Goal: Information Seeking & Learning: Learn about a topic

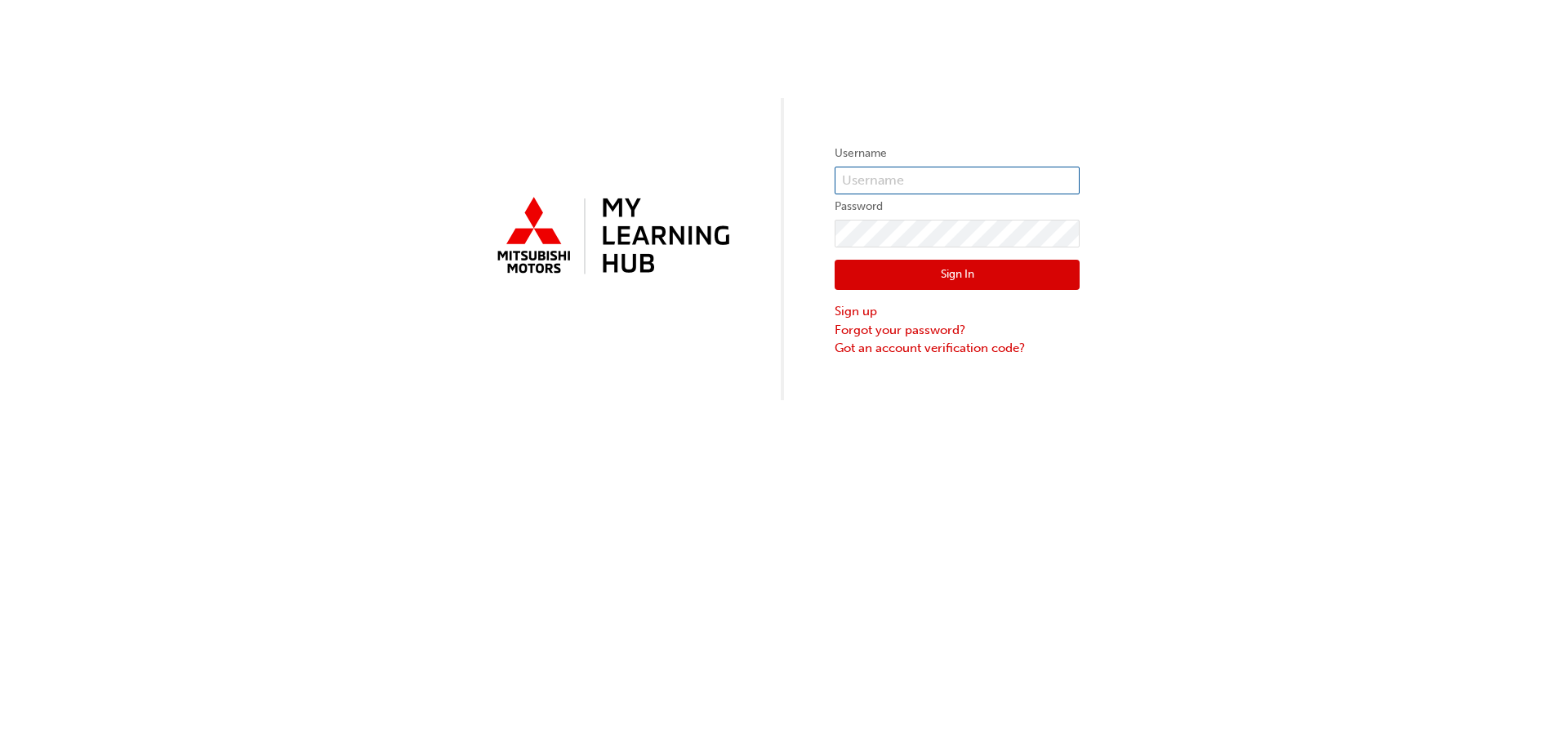
type input "0005653578"
click at [914, 270] on button "Sign In" at bounding box center [957, 275] width 245 height 31
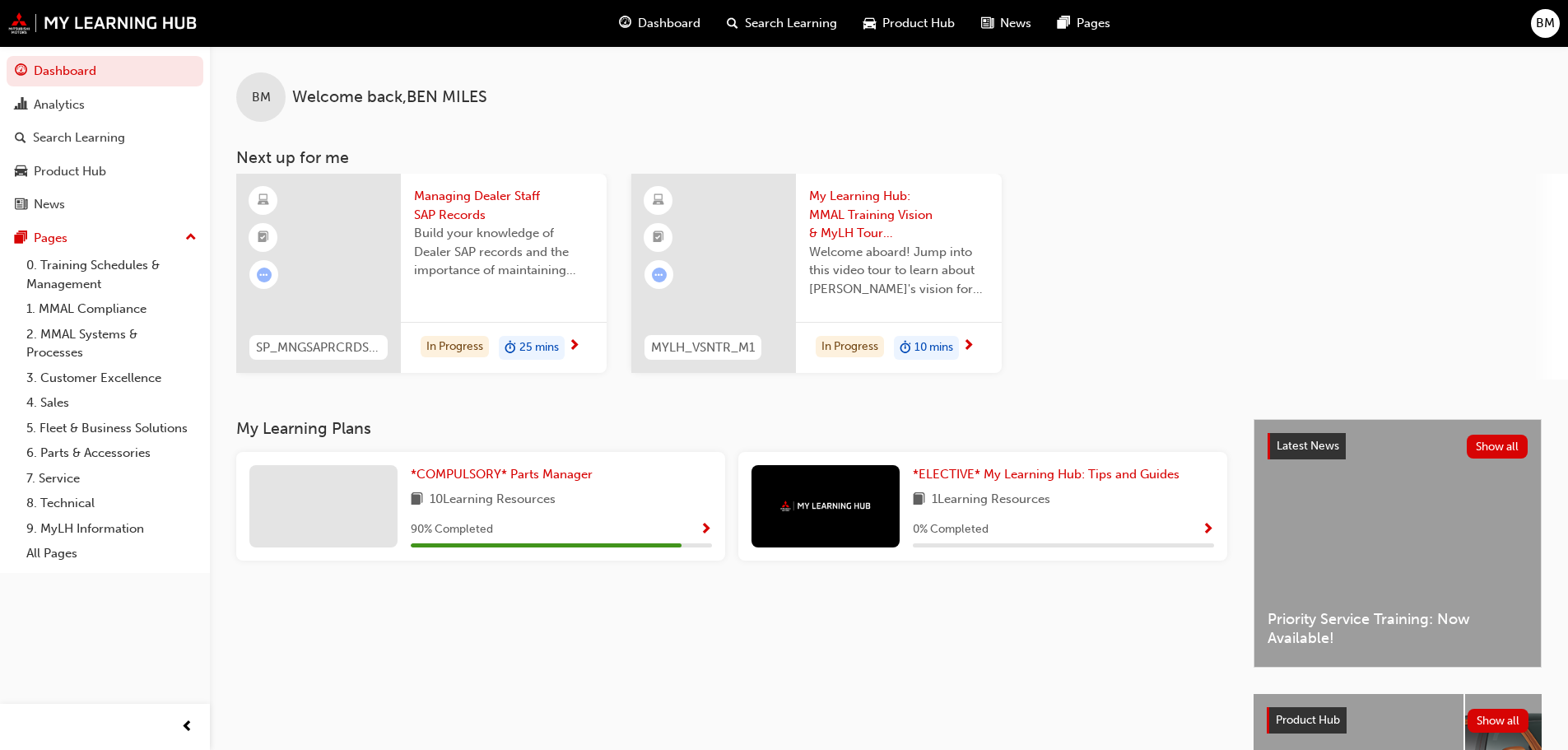
click at [437, 228] on span "Build your knowledge of Dealer SAP records and the importance of maintaining yo…" at bounding box center [504, 252] width 179 height 56
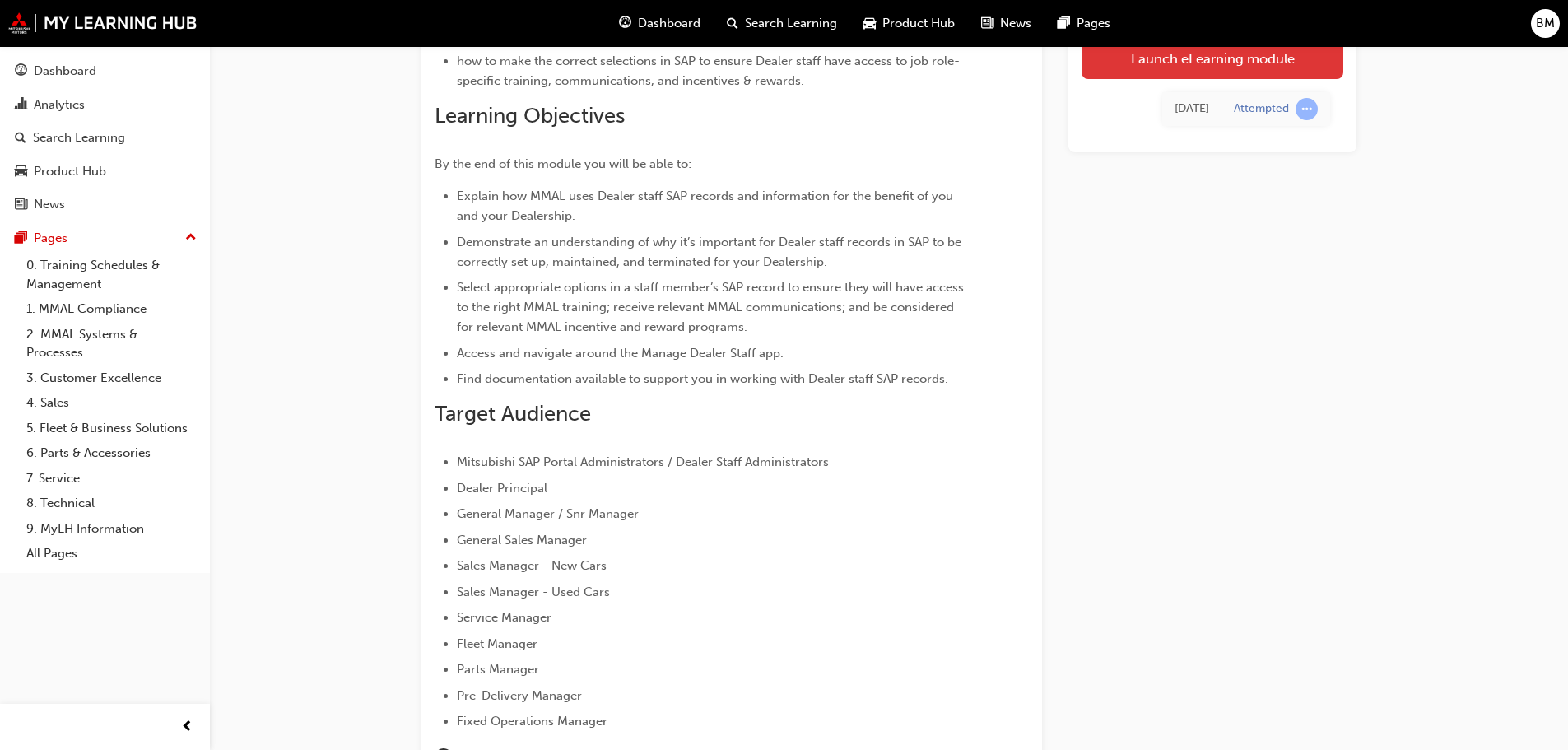
scroll to position [56, 0]
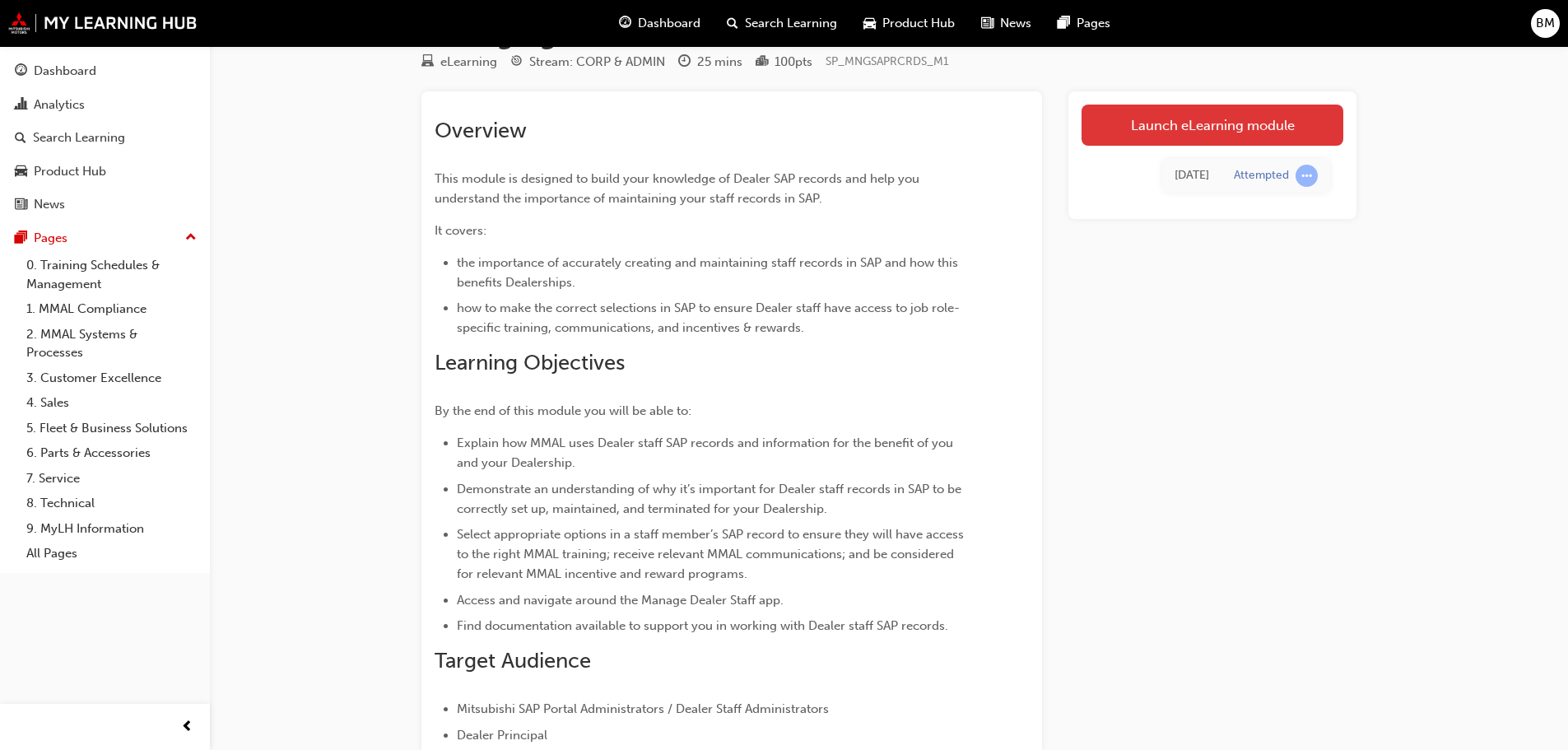
click at [1228, 121] on link "Launch eLearning module" at bounding box center [1212, 125] width 262 height 41
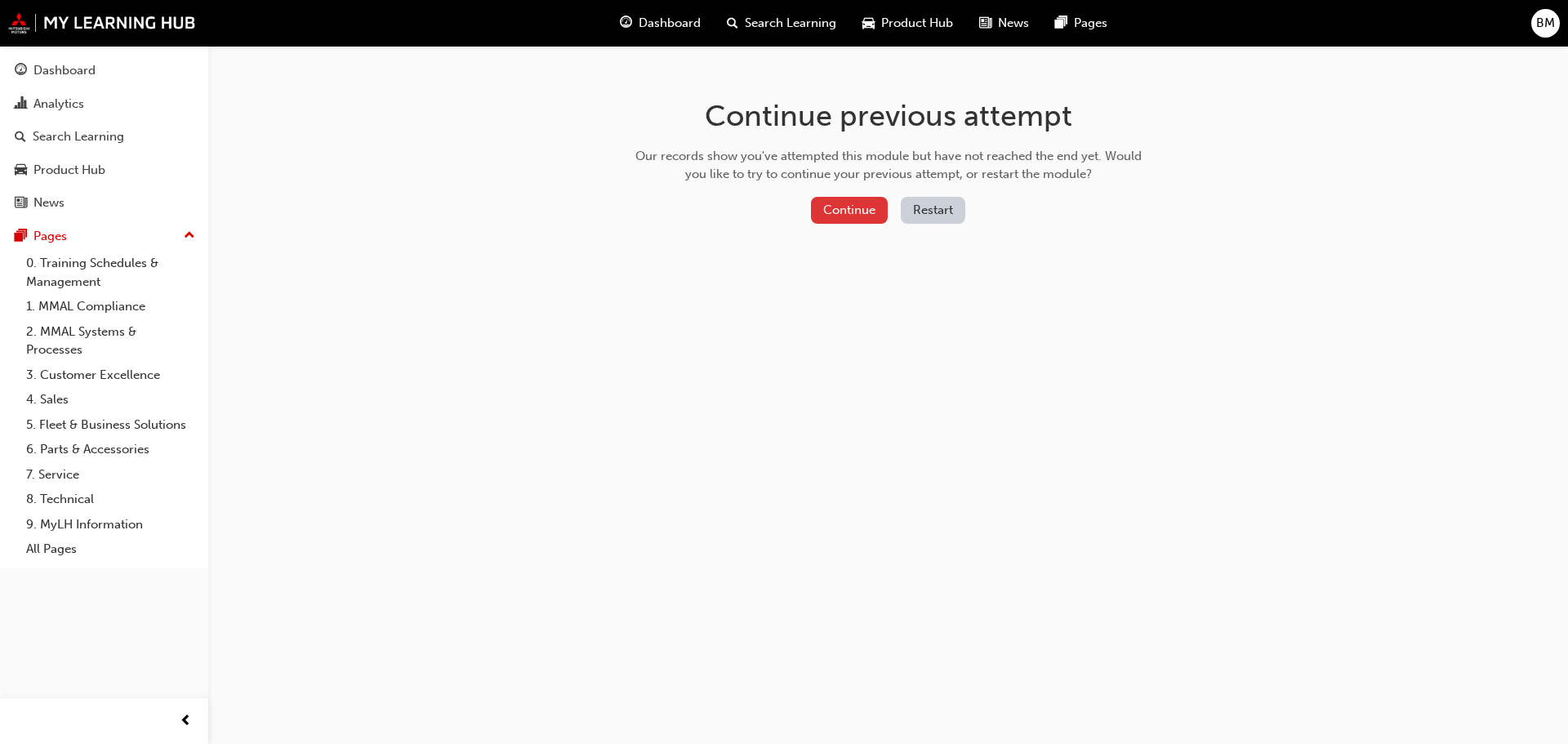
click at [869, 210] on button "Continue" at bounding box center [849, 210] width 76 height 27
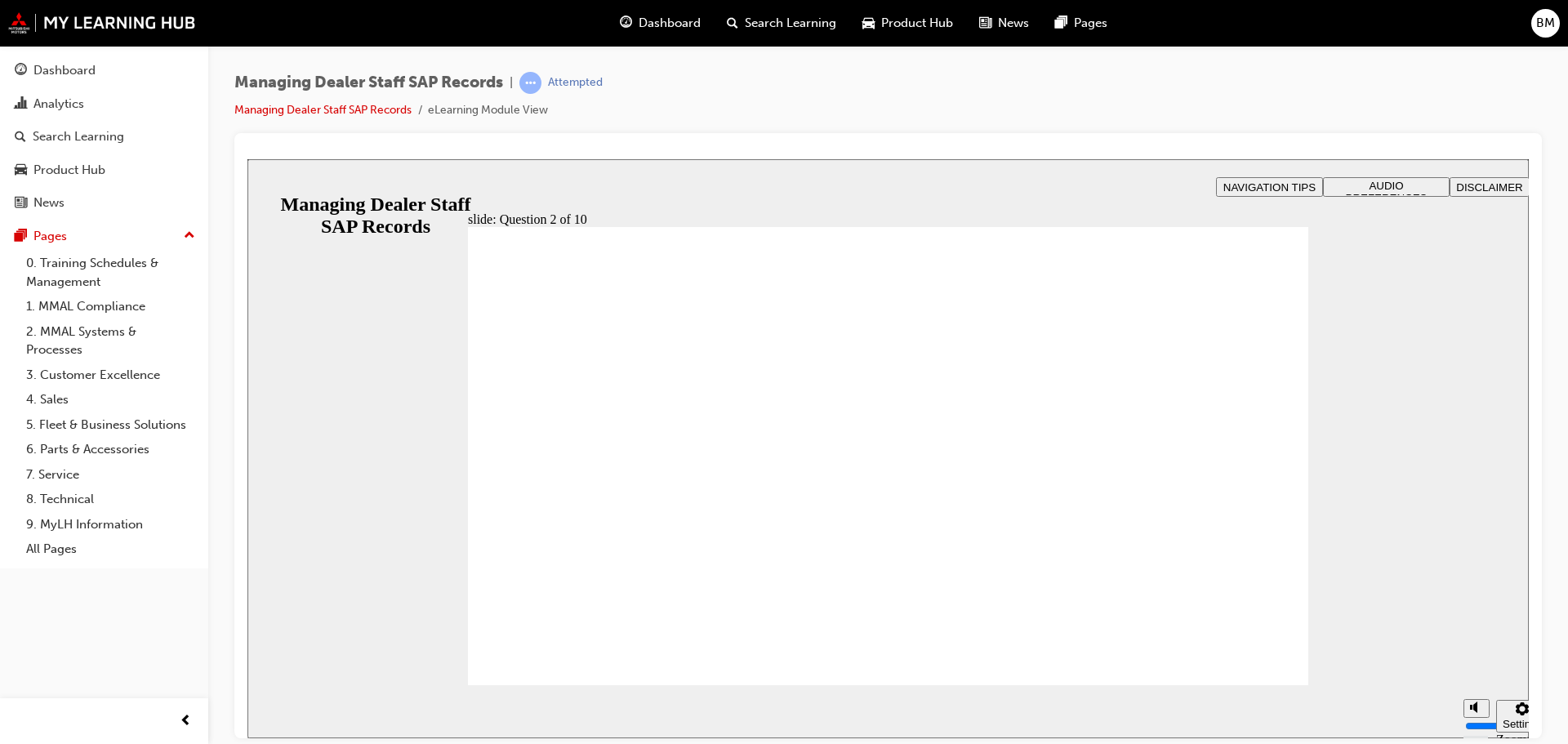
radio input "true"
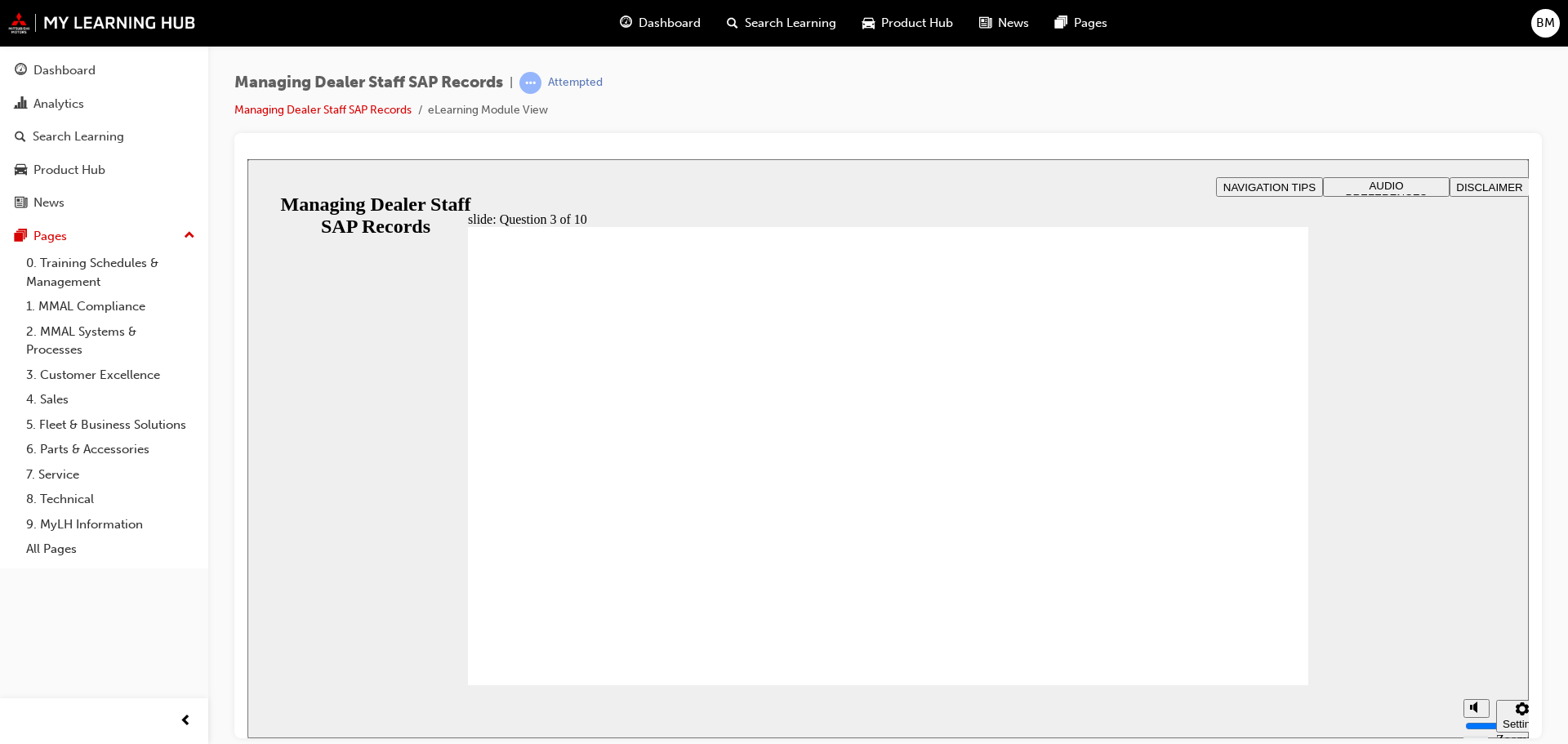
checkbox input "true"
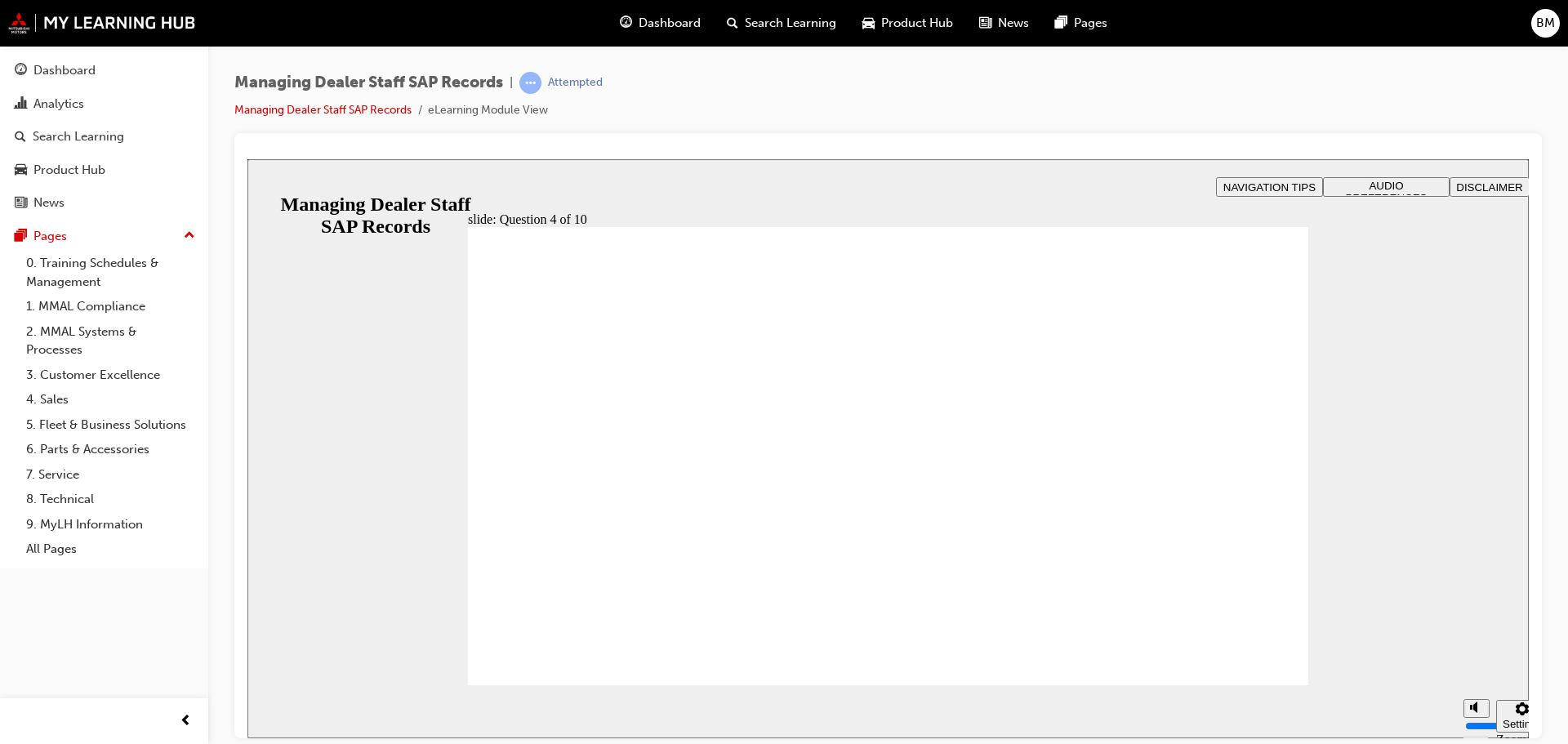
checkbox input "true"
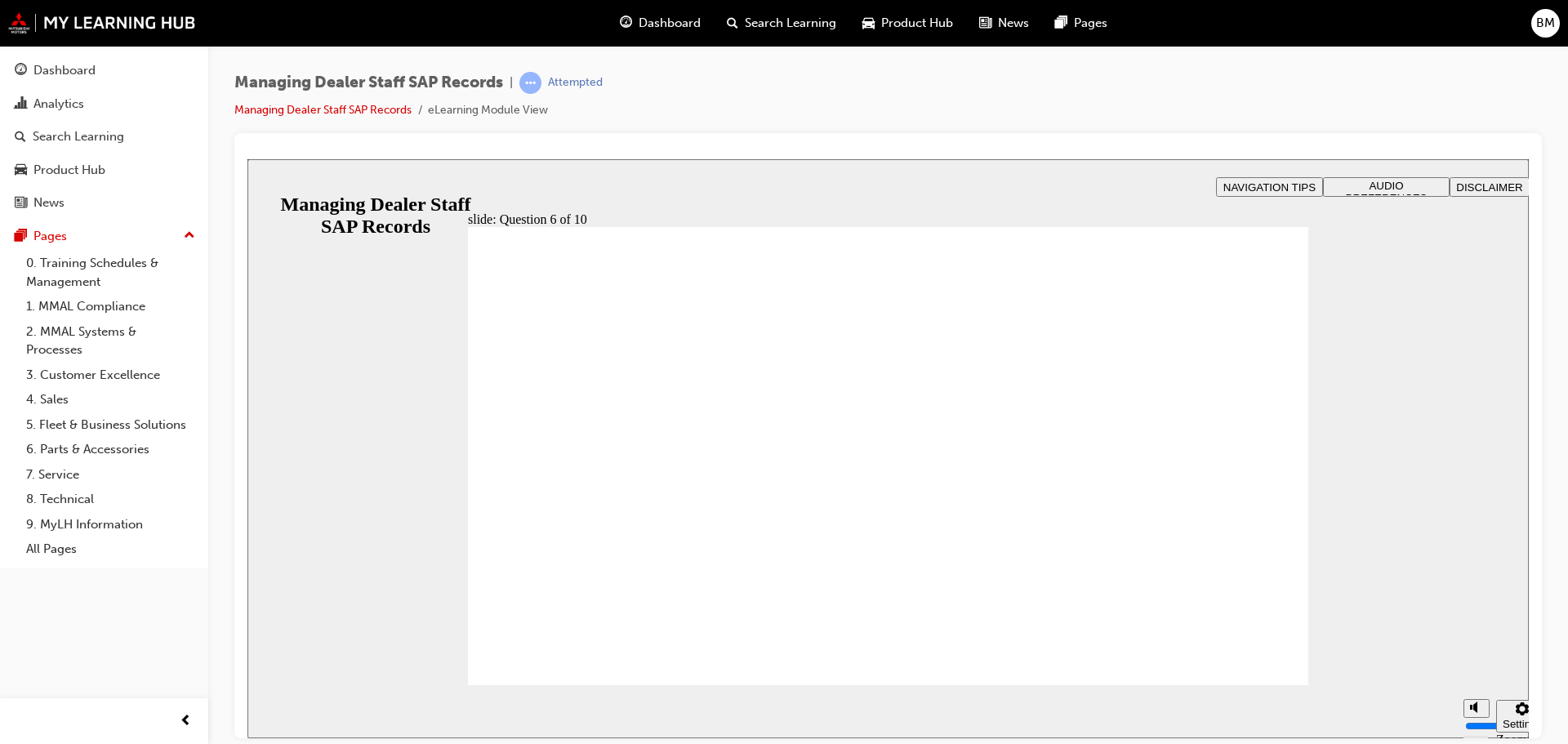
radio input "true"
checkbox input "true"
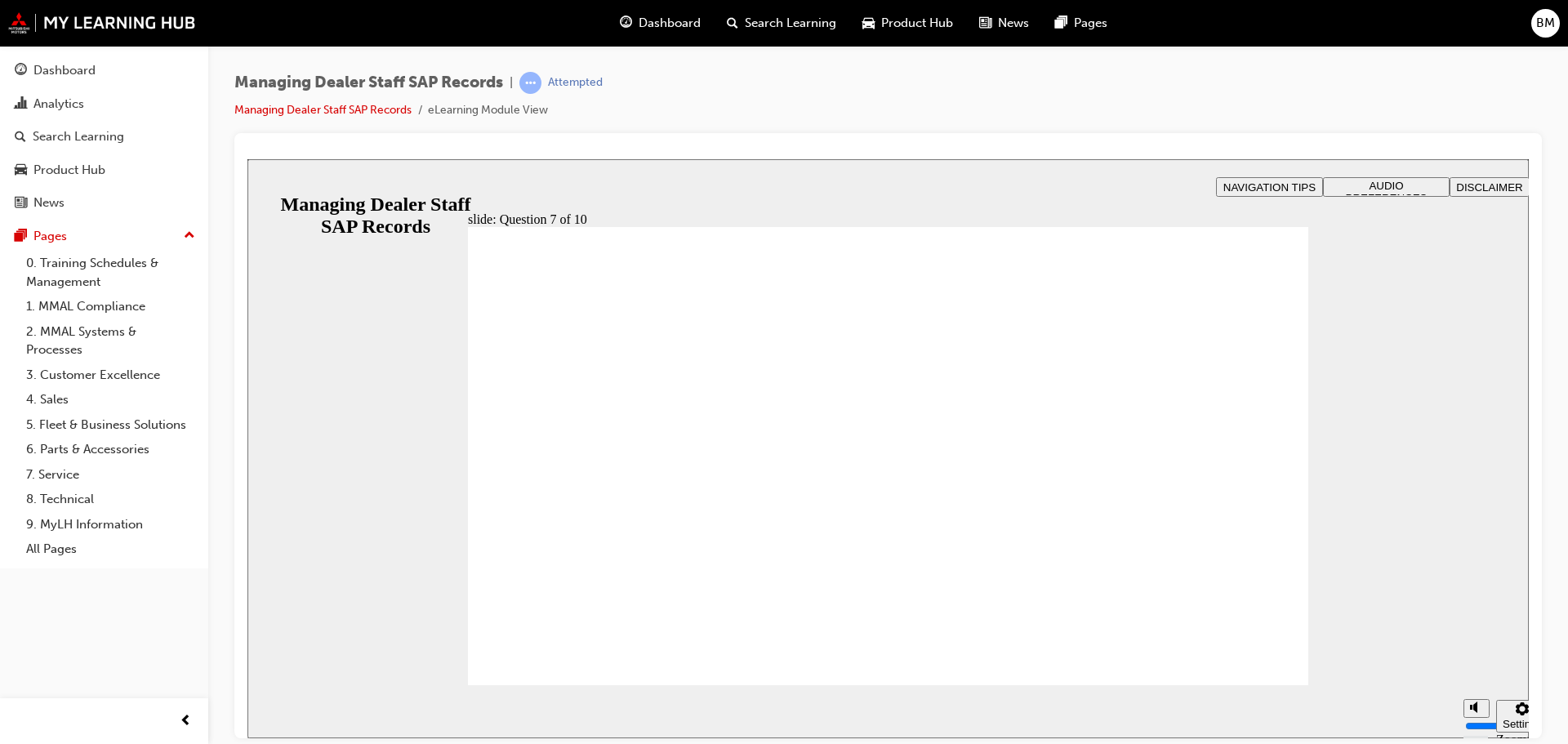
radio input "true"
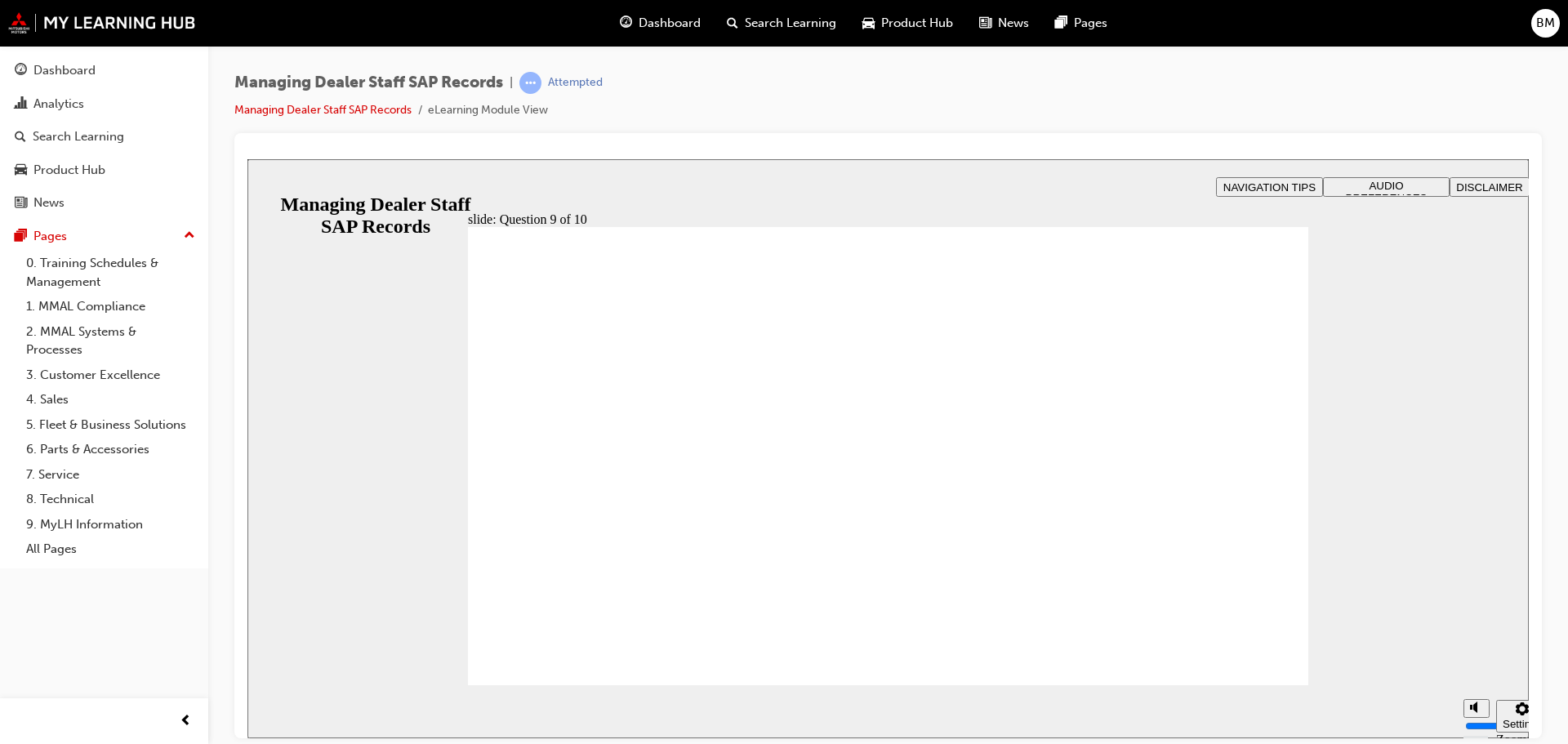
radio input "true"
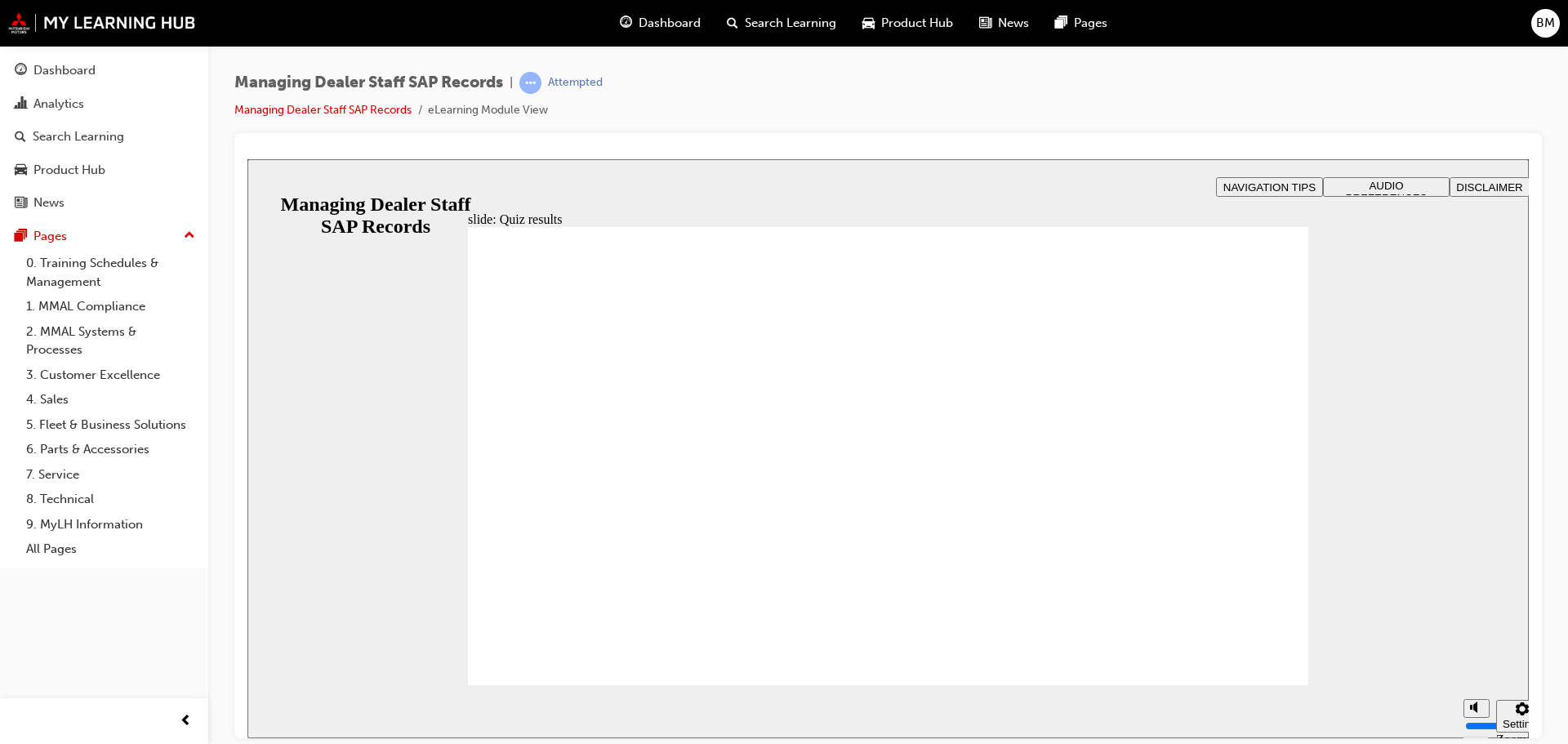
checkbox input "true"
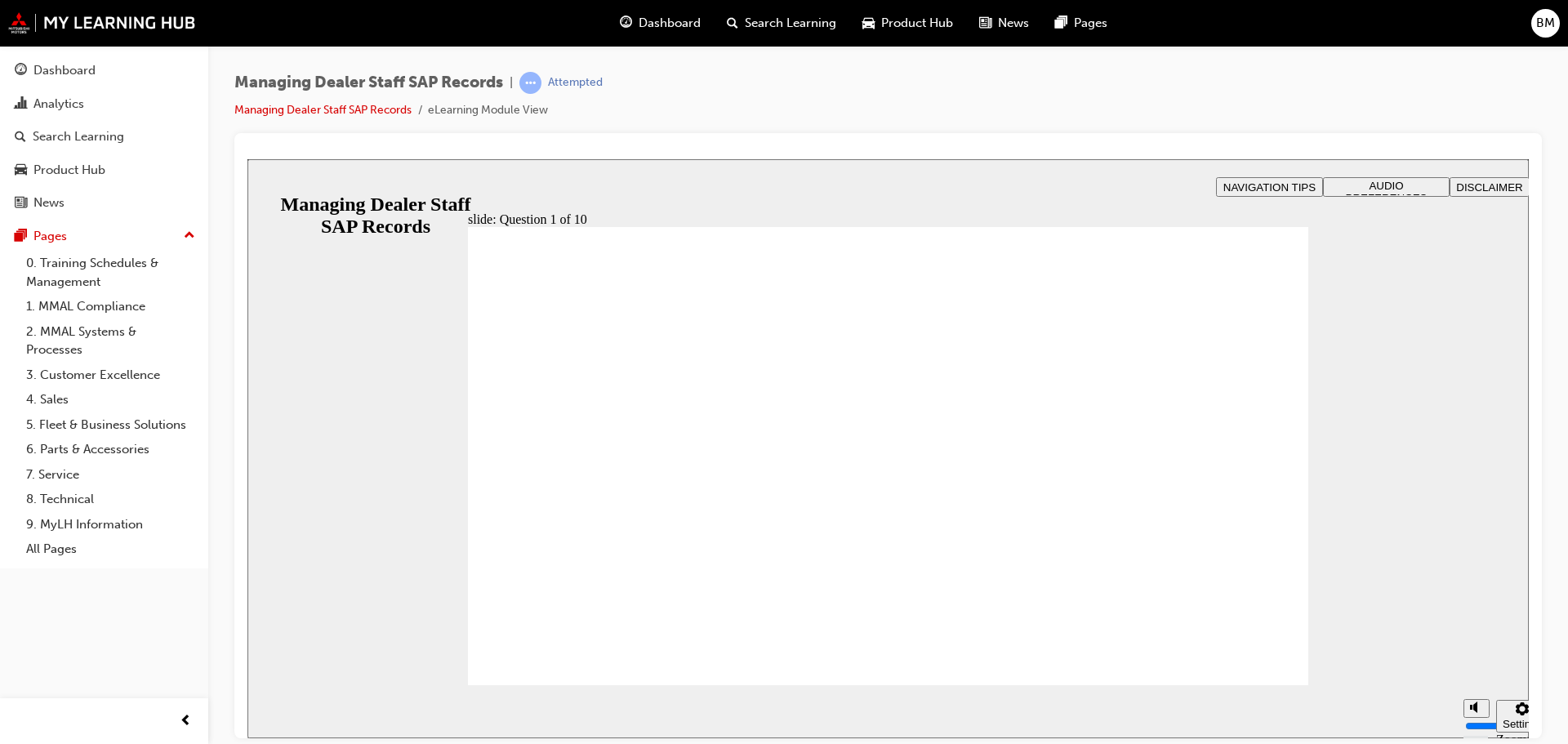
radio input "true"
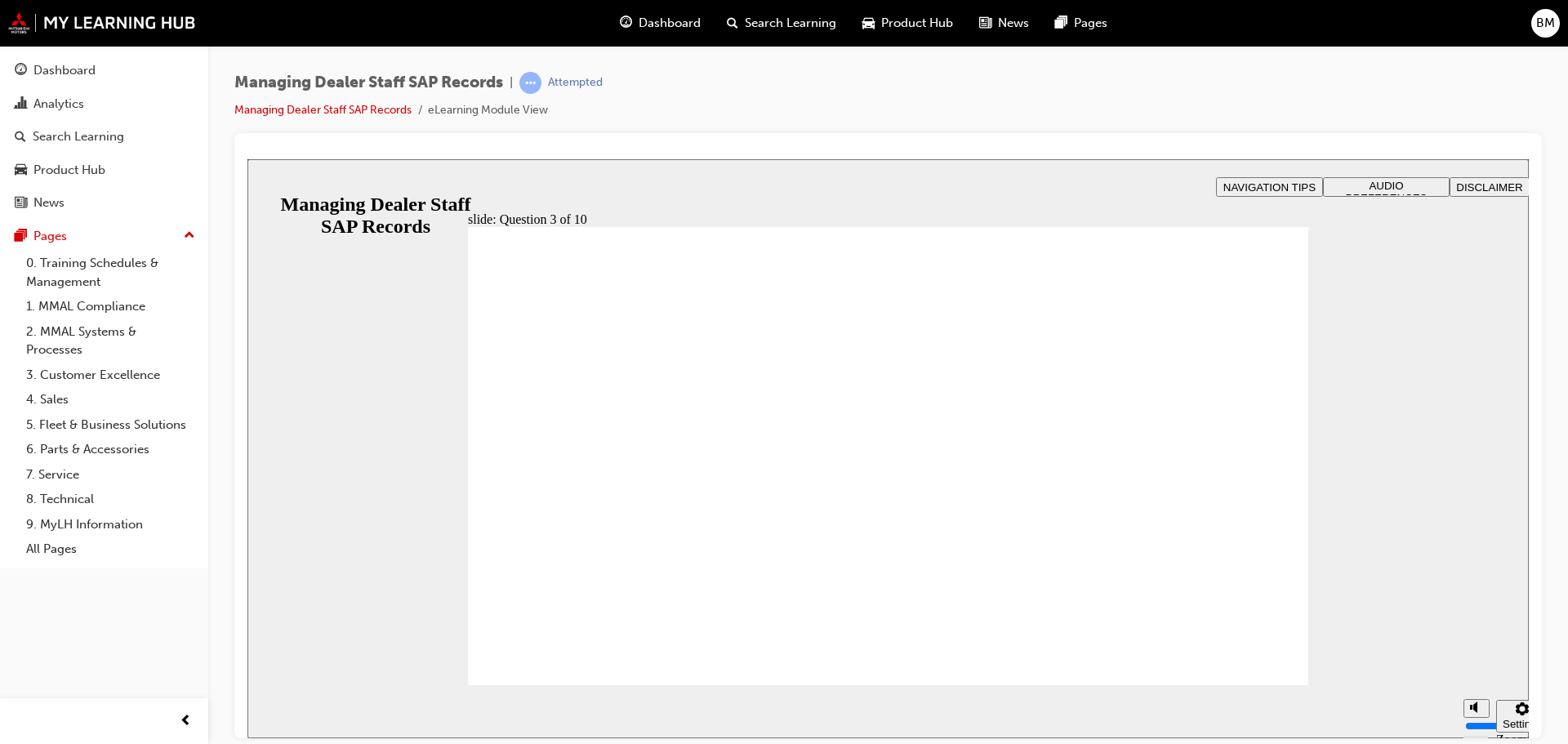
checkbox input "true"
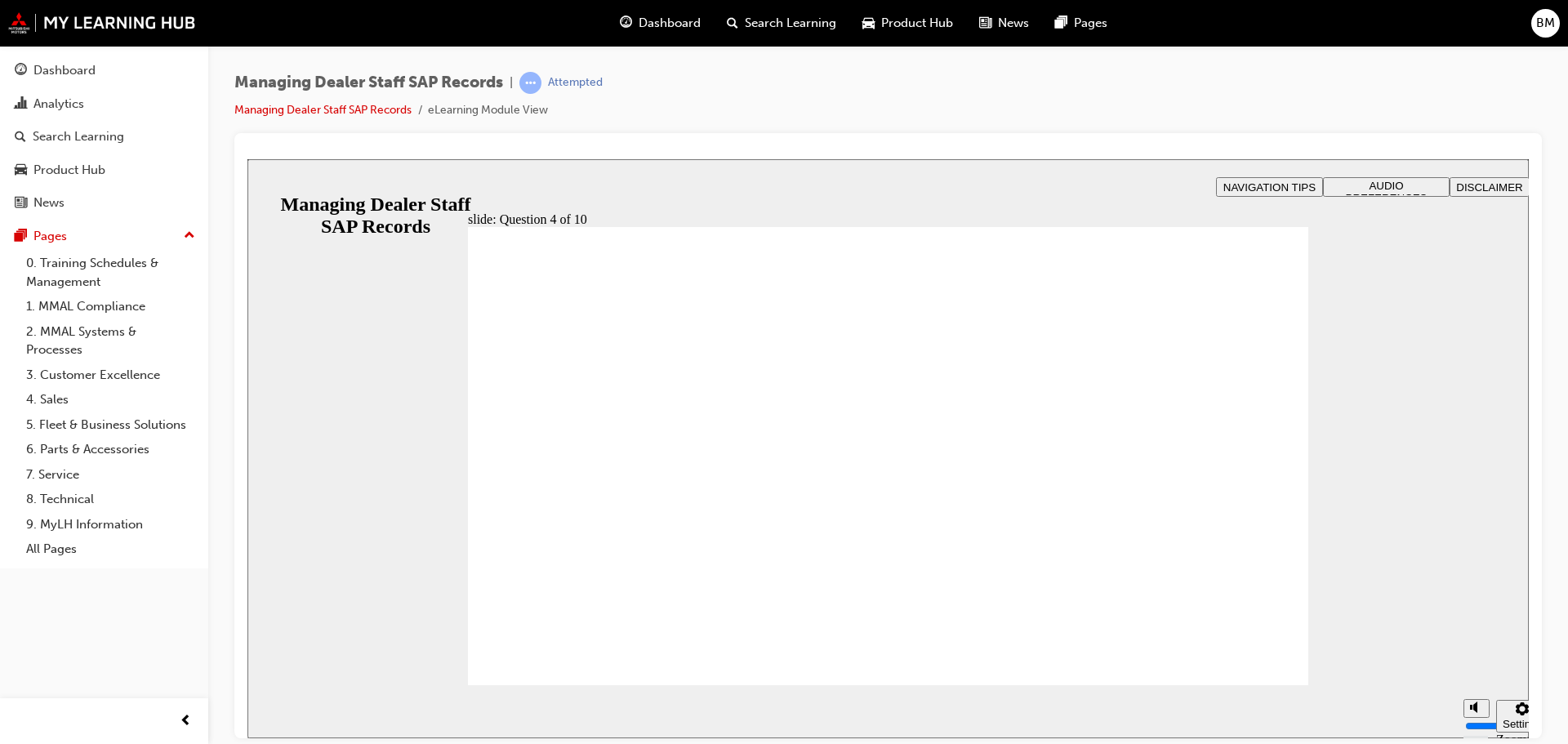
checkbox input "true"
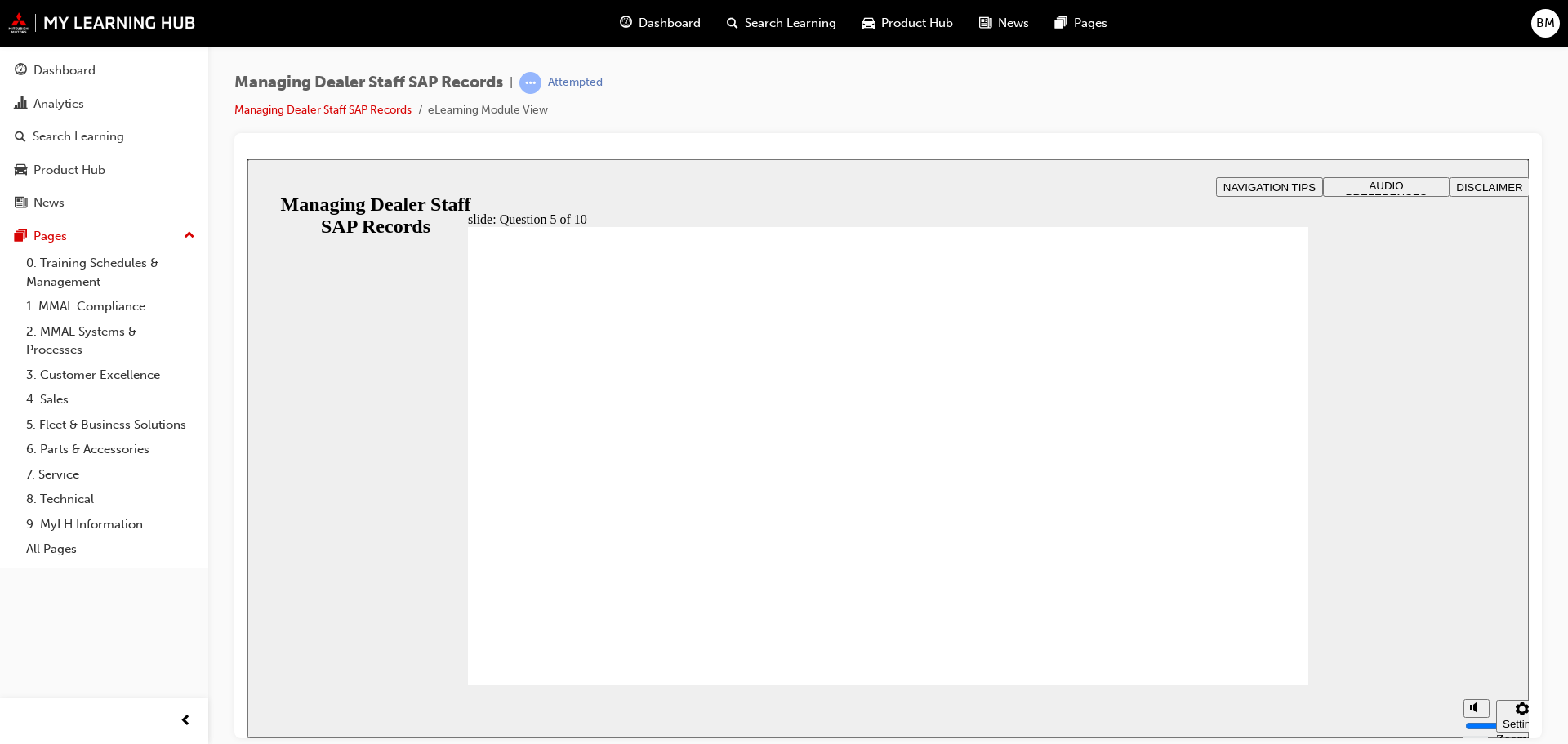
radio input "true"
checkbox input "true"
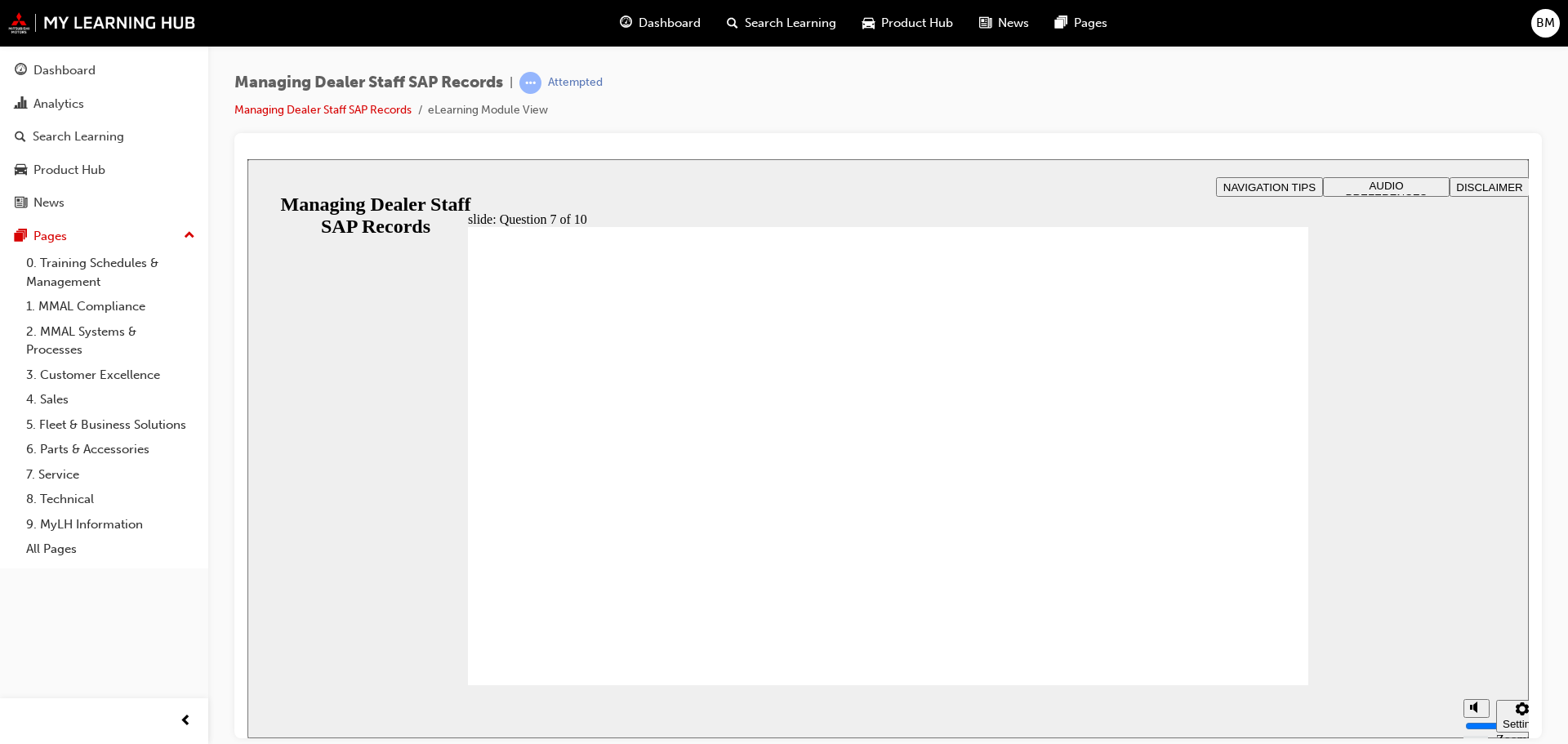
checkbox input "true"
radio input "true"
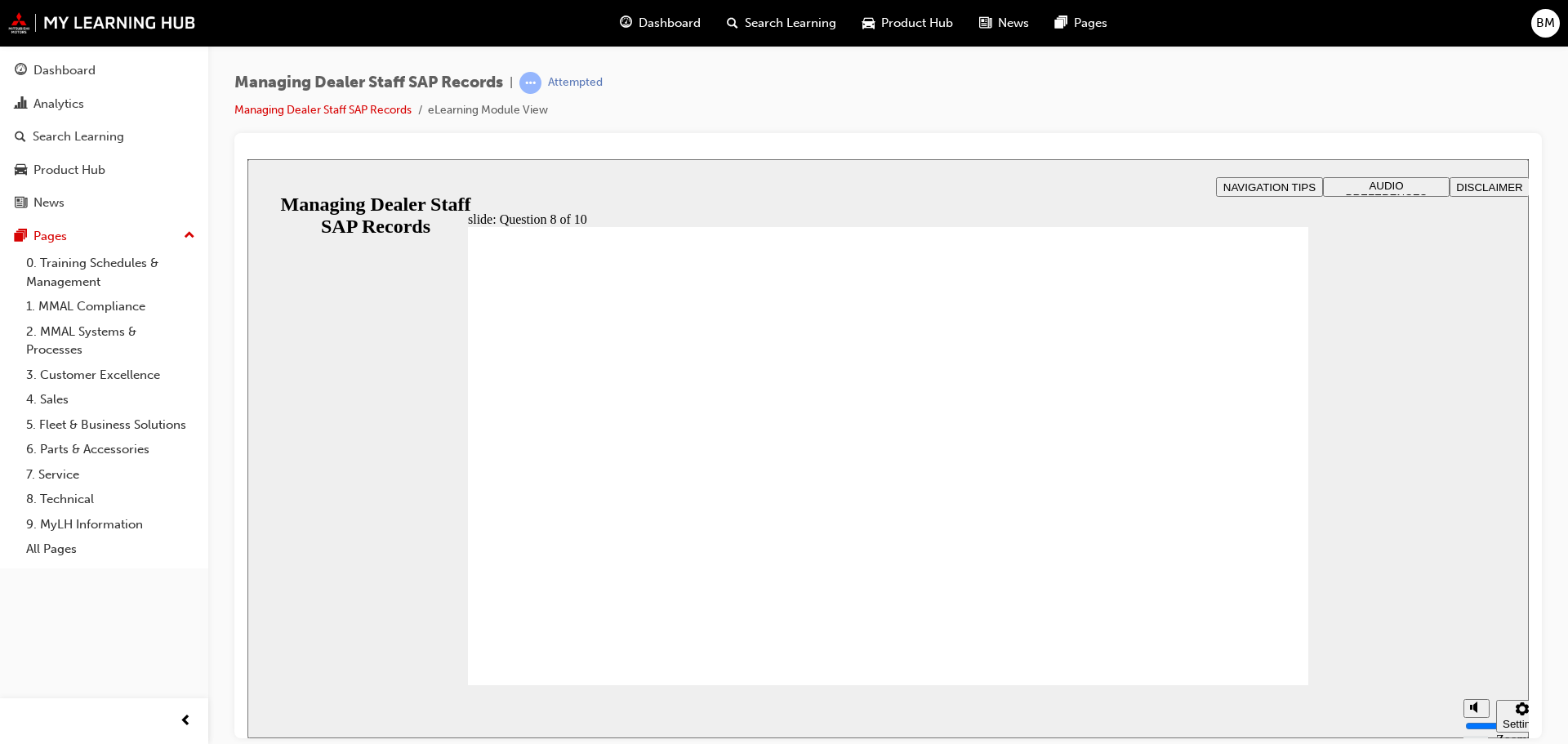
radio input "true"
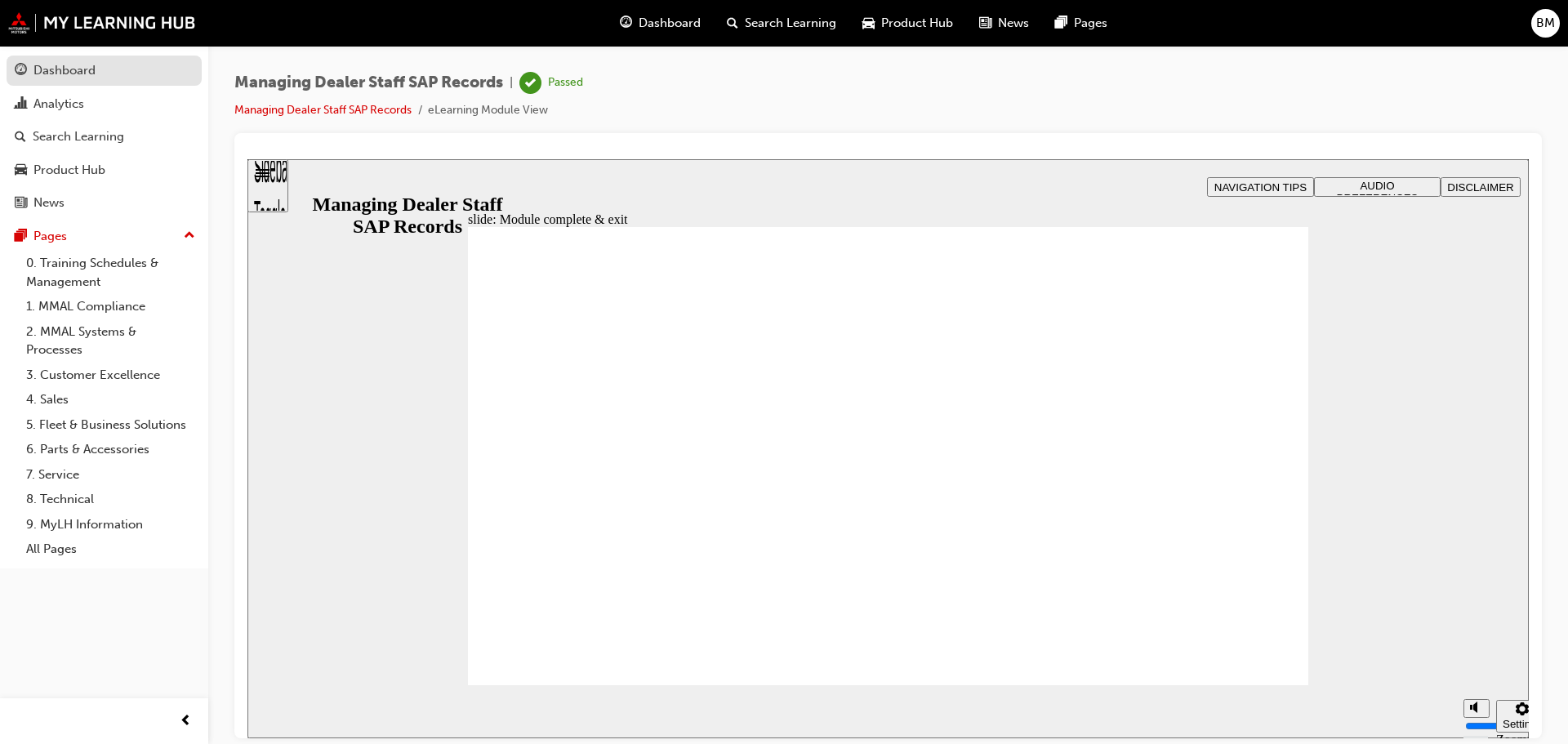
click at [66, 68] on div "Dashboard" at bounding box center [65, 70] width 62 height 19
